Goal: Download file/media

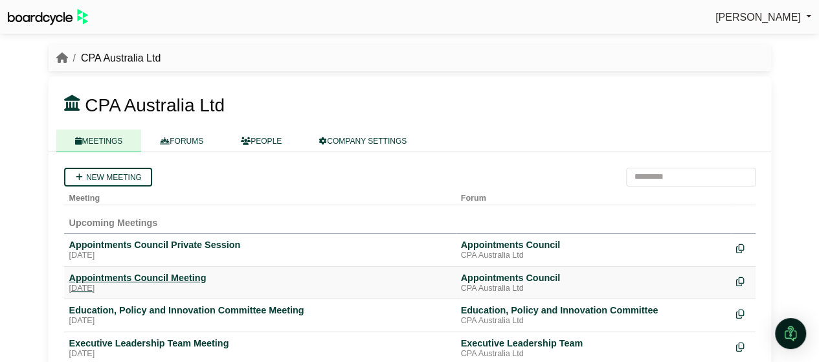
click at [180, 279] on div "Appointments Council Meeting" at bounding box center [259, 278] width 381 height 12
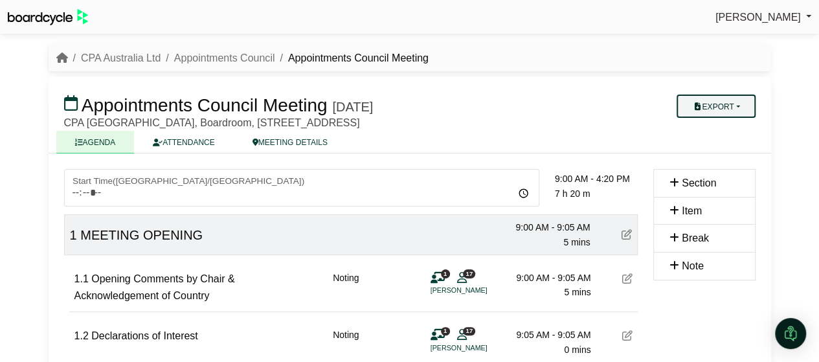
click at [736, 107] on button "Export" at bounding box center [715, 105] width 78 height 23
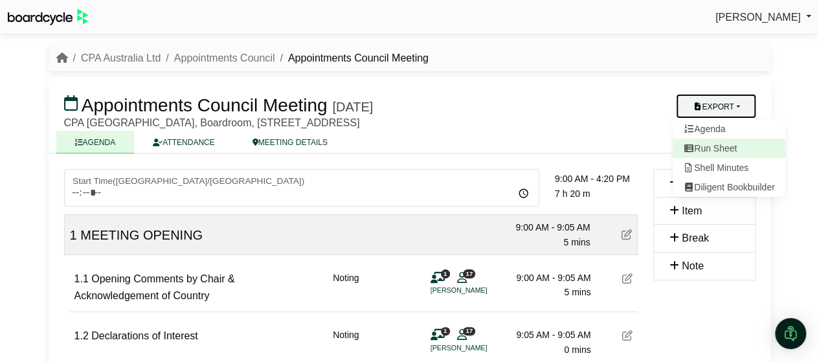
click at [738, 154] on link "Run Sheet" at bounding box center [728, 147] width 113 height 19
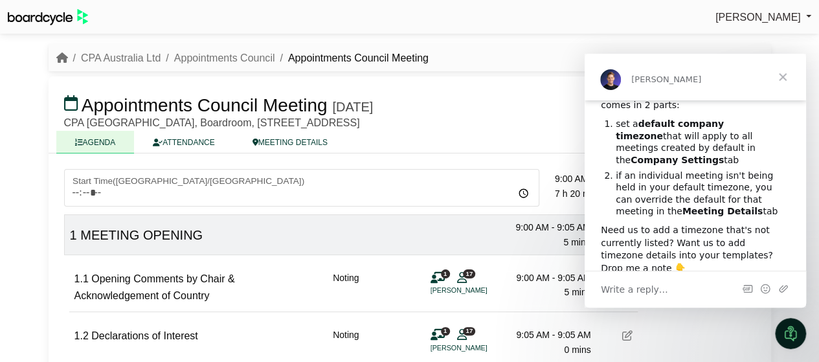
scroll to position [106, 0]
click at [778, 76] on span "Close" at bounding box center [782, 77] width 47 height 47
